Goal: Find contact information: Find contact information

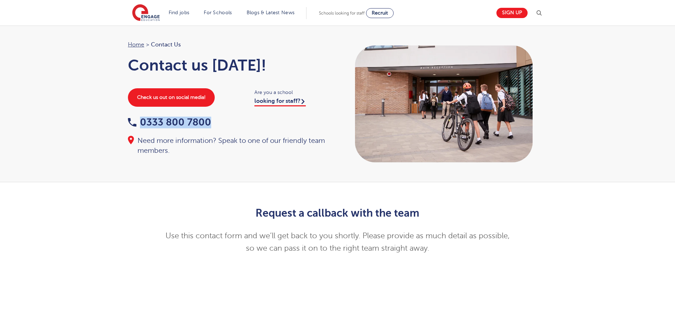
drag, startPoint x: 213, startPoint y: 112, endPoint x: 141, endPoint y: 122, distance: 72.6
click at [140, 121] on div "Home > Contact Us Contact us today! Check us out on social media! Are you a sch…" at bounding box center [229, 97] width 217 height 115
copy link "0333 800 7800"
click at [587, 77] on div "Home > Contact Us Contact us today! Check us out on social media! Are you a sch…" at bounding box center [337, 104] width 675 height 157
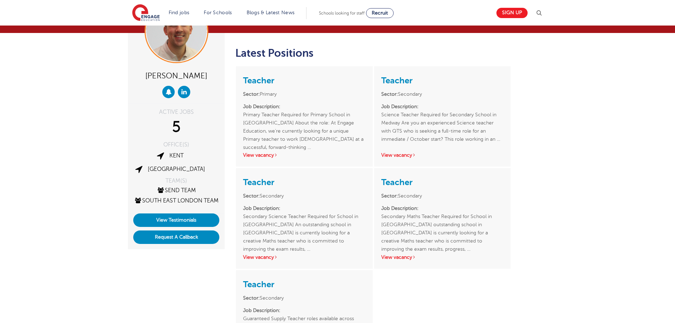
scroll to position [142, 0]
